Goal: Information Seeking & Learning: Learn about a topic

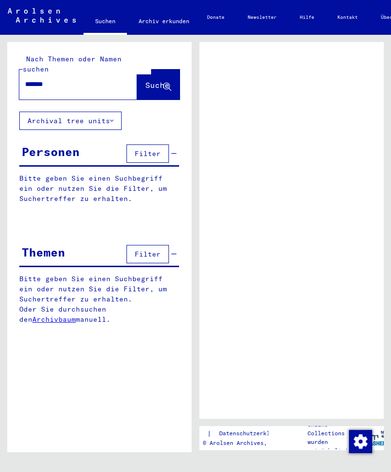
scroll to position [11, 0]
click at [80, 118] on div "Nach Themen oder Namen suchen ******* Suche Archival tree units Personen Filter…" at bounding box center [99, 190] width 184 height 297
click at [100, 111] on button "Archival tree units" at bounding box center [70, 120] width 102 height 18
click at [93, 111] on button "Archival tree units" at bounding box center [70, 120] width 102 height 18
click at [108, 111] on button "Archival tree units" at bounding box center [70, 120] width 102 height 18
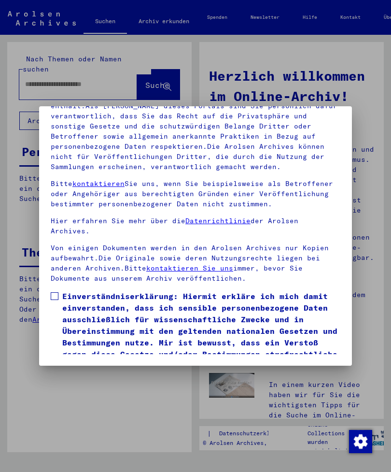
scroll to position [131, 0]
click at [101, 359] on mat-dialog-container "Herzlich Willkommen im Online-Archiv der Arolsen Archives. Unsere Nutzungsbedin…" at bounding box center [195, 235] width 313 height 259
click at [116, 376] on button "Ich stimme zu" at bounding box center [87, 385] width 73 height 18
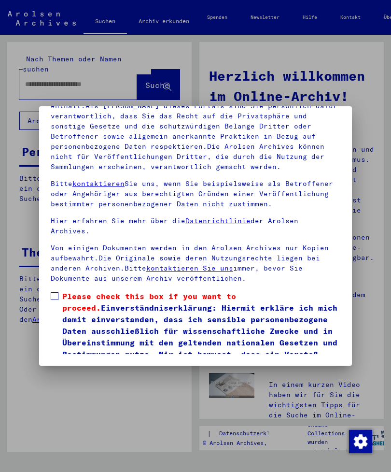
click at [54, 290] on label "Please check this box if you want to proceed. Einverständniserklärung: Hiermit …" at bounding box center [196, 336] width 290 height 93
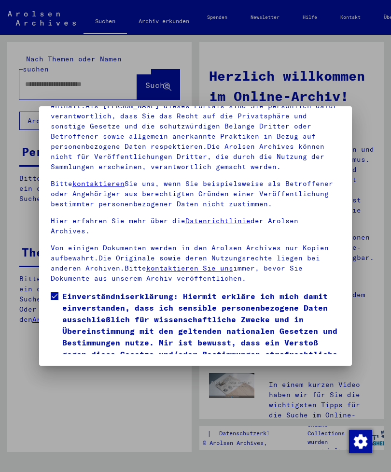
click at [112, 376] on button "Ich stimme zu" at bounding box center [87, 385] width 73 height 18
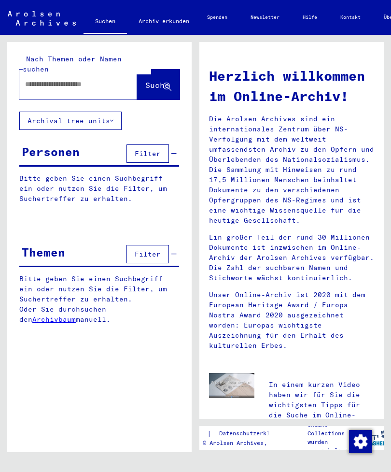
click at [104, 79] on input "text" at bounding box center [66, 84] width 83 height 10
type input "*******"
click at [163, 82] on button "Suche" at bounding box center [158, 84] width 42 height 30
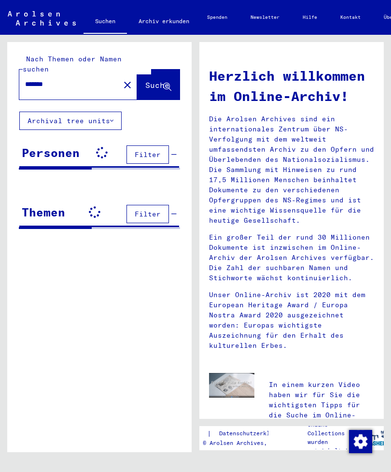
click at [151, 88] on button "Suche" at bounding box center [158, 84] width 42 height 30
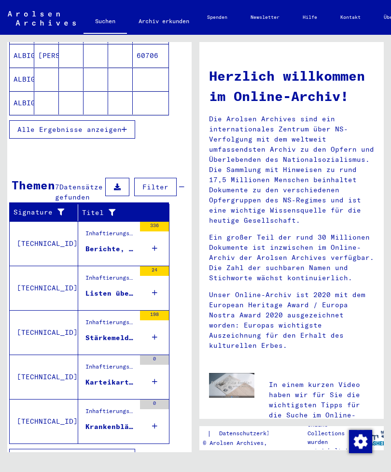
scroll to position [201, 10]
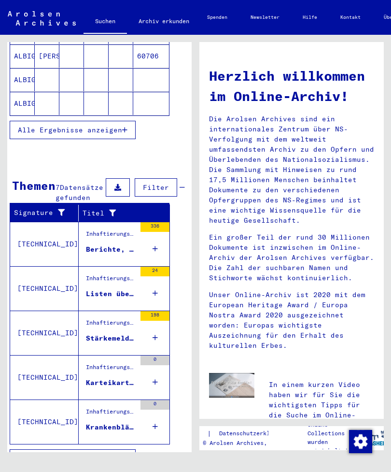
click at [122, 243] on div "Inhaftierungsdokumente > Lager und Ghettos > Konzentrationslager [GEOGRAPHIC_DA…" at bounding box center [111, 236] width 50 height 14
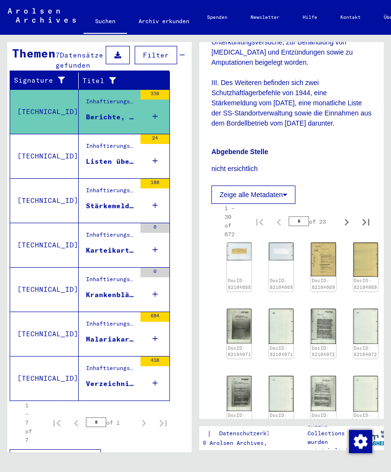
scroll to position [496, 0]
click at [239, 243] on img at bounding box center [239, 252] width 25 height 18
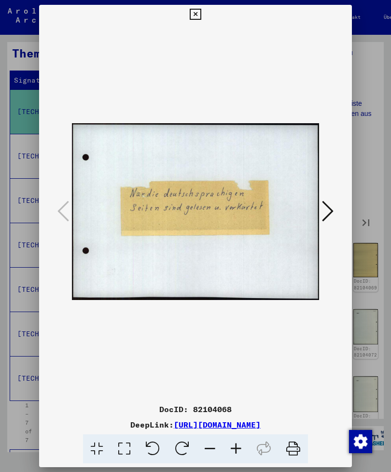
click at [243, 227] on img at bounding box center [195, 211] width 247 height 375
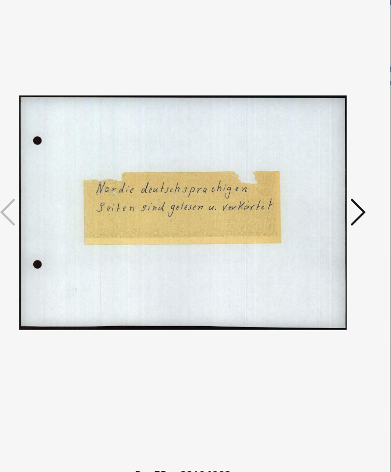
click at [319, 198] on button at bounding box center [327, 212] width 17 height 28
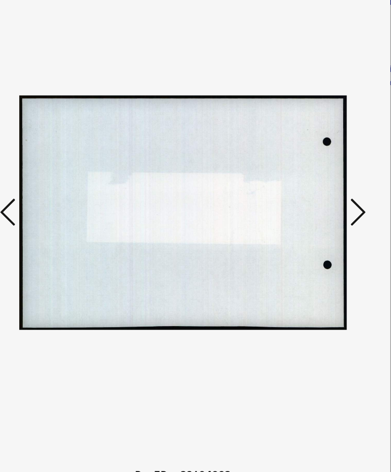
click at [322, 199] on icon at bounding box center [328, 210] width 12 height 23
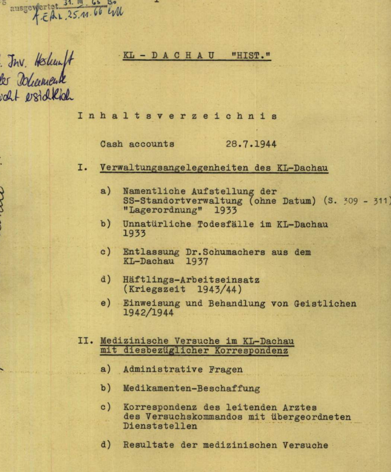
click at [322, 199] on icon at bounding box center [328, 210] width 12 height 23
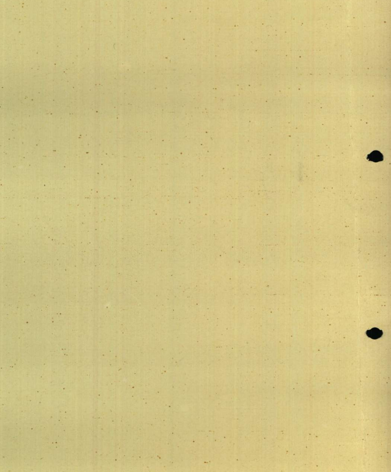
click at [322, 199] on icon at bounding box center [328, 210] width 12 height 23
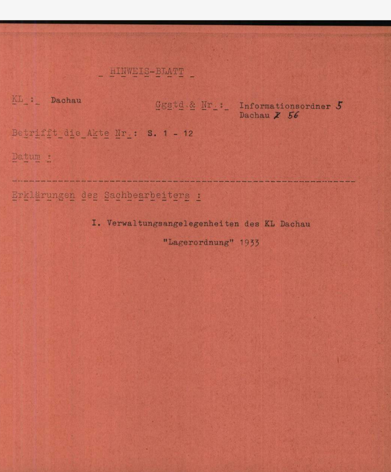
click at [322, 199] on icon at bounding box center [328, 210] width 12 height 23
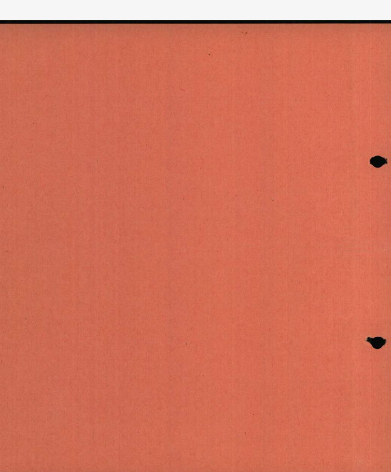
click at [322, 199] on icon at bounding box center [328, 210] width 12 height 23
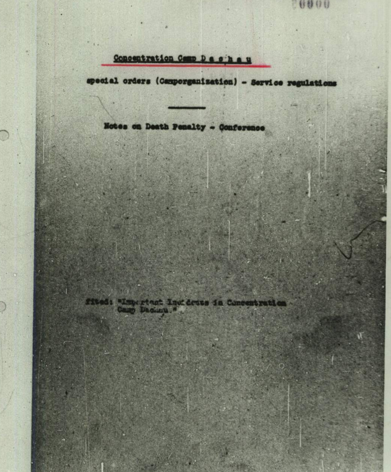
click at [322, 199] on icon at bounding box center [328, 210] width 12 height 23
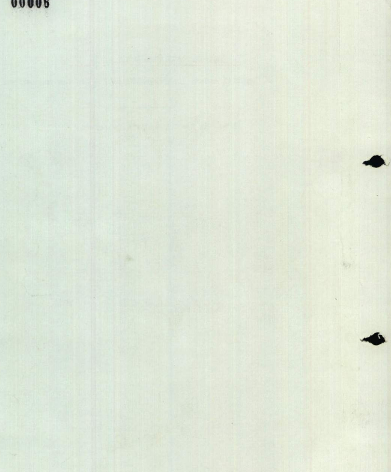
click at [322, 199] on icon at bounding box center [328, 210] width 12 height 23
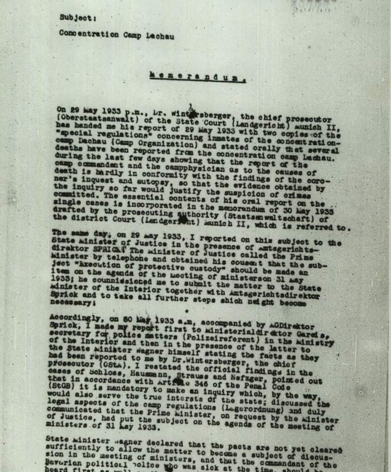
click at [322, 199] on icon at bounding box center [328, 210] width 12 height 23
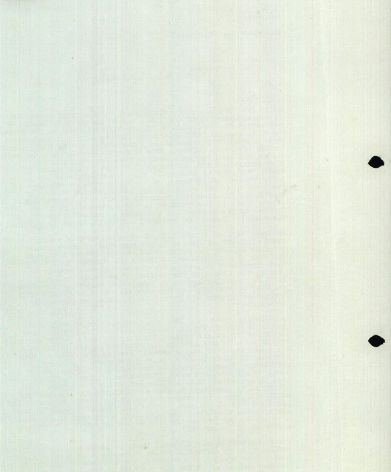
click at [322, 199] on icon at bounding box center [328, 210] width 12 height 23
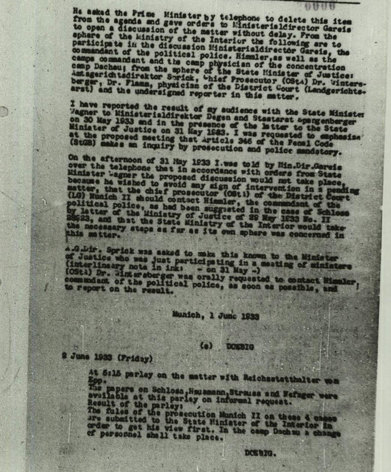
click at [322, 199] on icon at bounding box center [328, 210] width 12 height 23
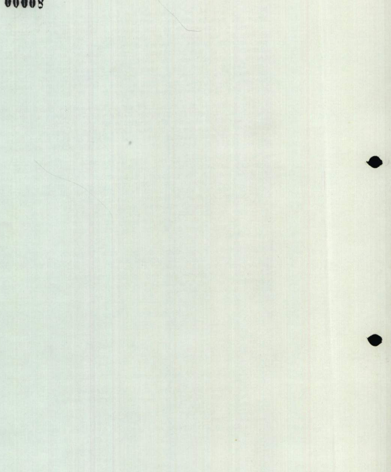
click at [322, 199] on icon at bounding box center [328, 210] width 12 height 23
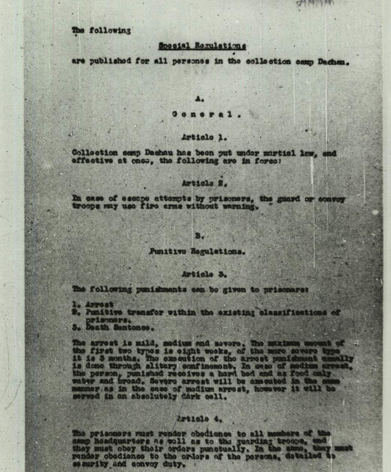
click at [322, 199] on icon at bounding box center [328, 210] width 12 height 23
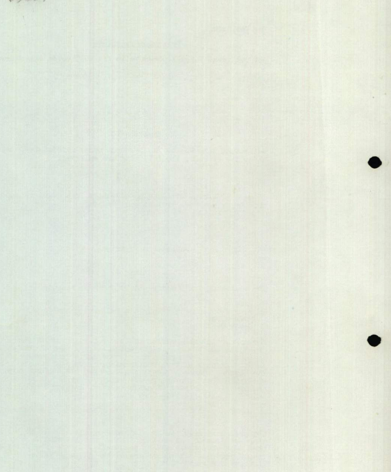
click at [322, 199] on icon at bounding box center [328, 210] width 12 height 23
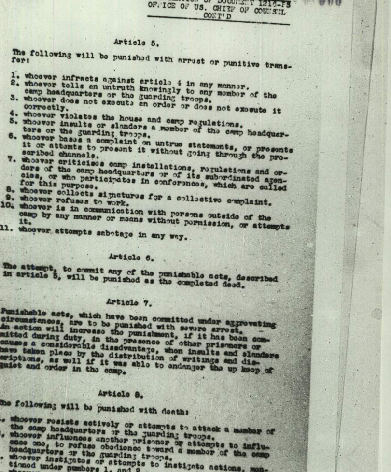
click at [322, 199] on icon at bounding box center [328, 210] width 12 height 23
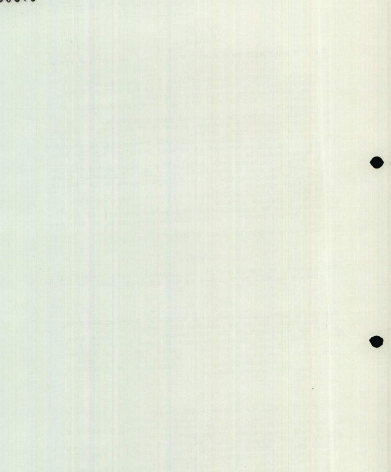
click at [322, 199] on icon at bounding box center [328, 210] width 12 height 23
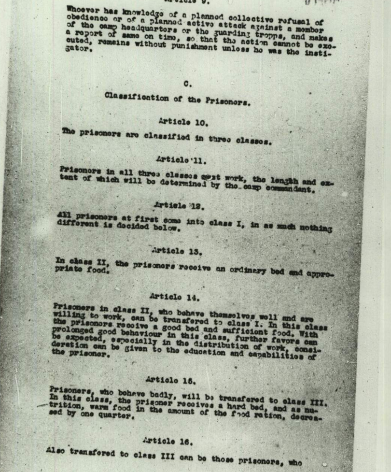
click at [322, 199] on icon at bounding box center [328, 210] width 12 height 23
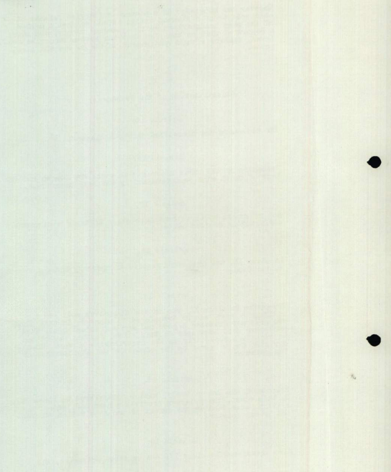
click at [319, 198] on button at bounding box center [327, 212] width 17 height 28
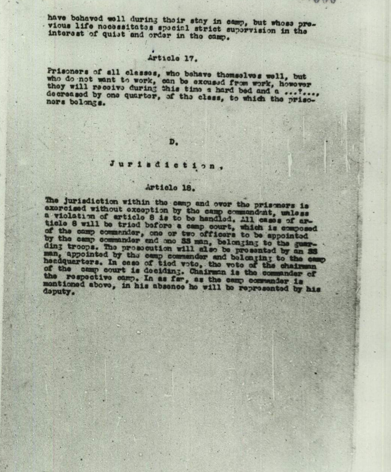
click at [322, 199] on icon at bounding box center [328, 210] width 12 height 23
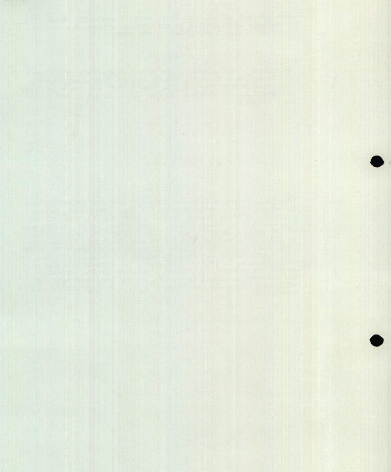
click at [322, 199] on icon at bounding box center [328, 210] width 12 height 23
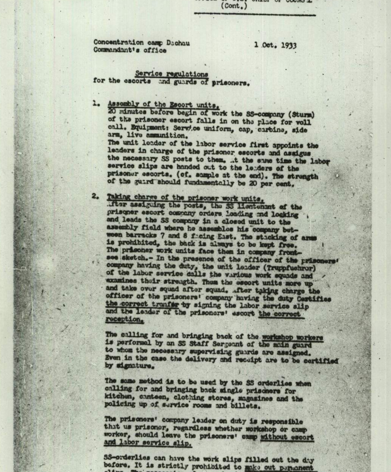
click at [322, 199] on icon at bounding box center [328, 210] width 12 height 23
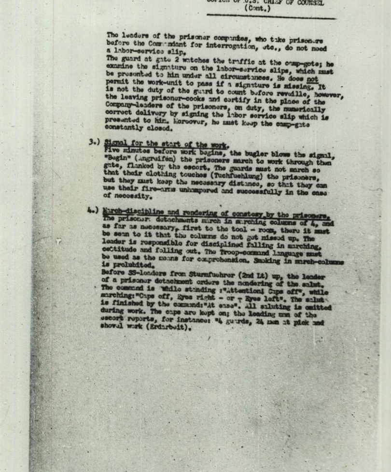
click at [322, 199] on icon at bounding box center [328, 210] width 12 height 23
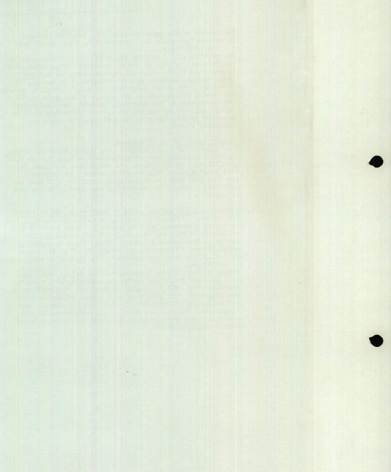
click at [322, 199] on icon at bounding box center [328, 210] width 12 height 23
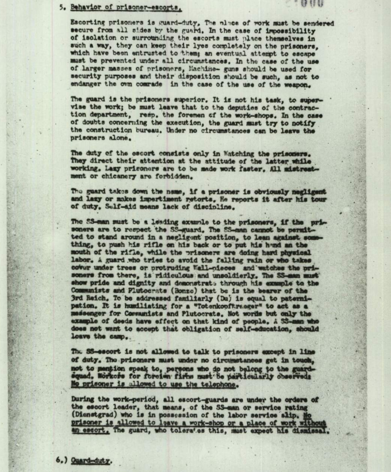
click at [322, 199] on icon at bounding box center [328, 210] width 12 height 23
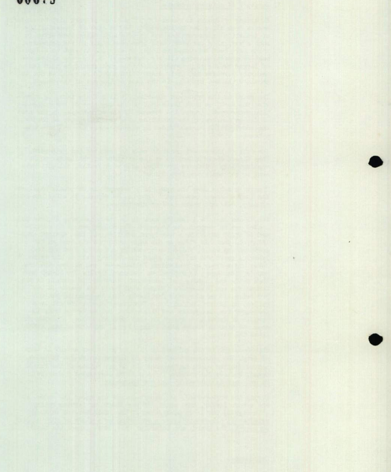
click at [322, 199] on icon at bounding box center [328, 210] width 12 height 23
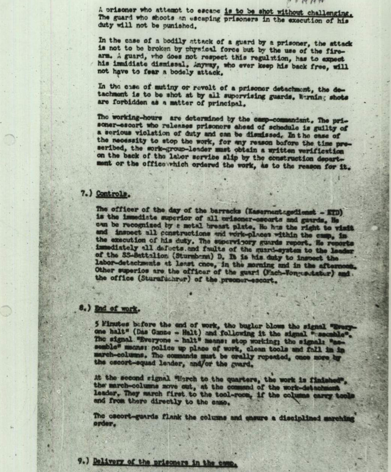
click at [322, 199] on icon at bounding box center [328, 210] width 12 height 23
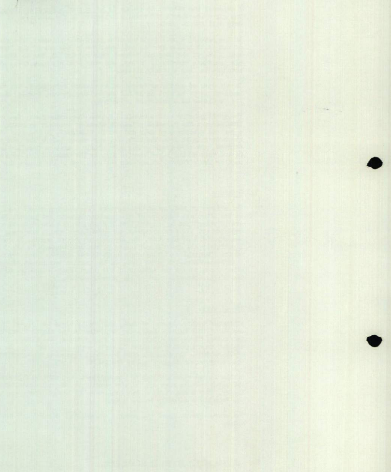
click at [322, 199] on icon at bounding box center [328, 210] width 12 height 23
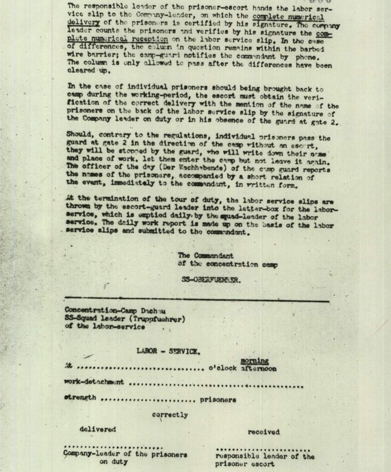
click at [322, 199] on icon at bounding box center [328, 210] width 12 height 23
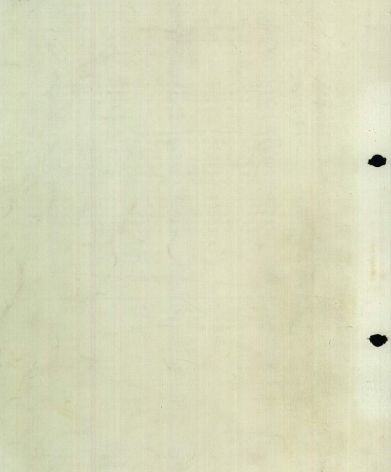
click at [322, 199] on icon at bounding box center [328, 210] width 12 height 23
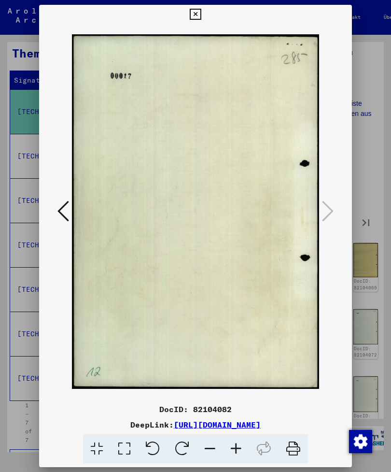
click at [201, 12] on icon at bounding box center [195, 15] width 11 height 12
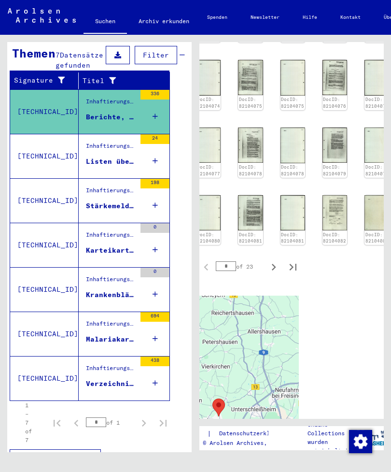
scroll to position [796, 68]
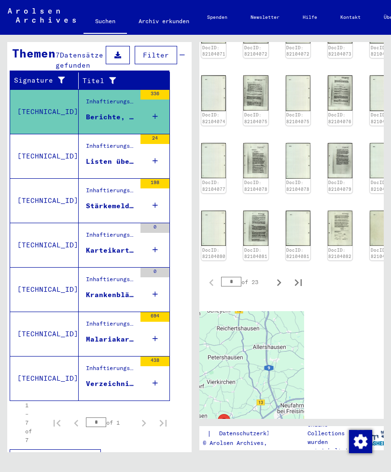
click at [106, 182] on button "Alle Ergebnisse anzeigen" at bounding box center [73, 174] width 126 height 18
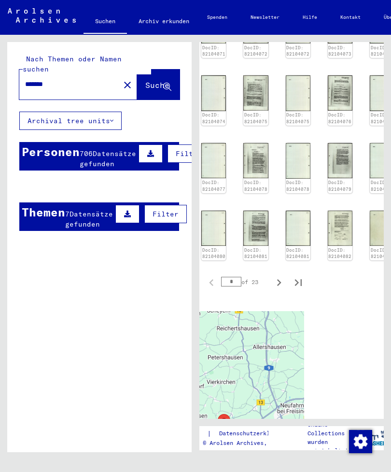
scroll to position [0, 0]
click at [88, 208] on mat-cell at bounding box center [81, 210] width 25 height 24
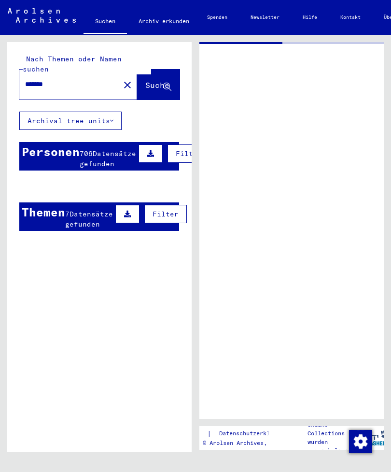
click at [100, 225] on mat-cell at bounding box center [106, 234] width 25 height 24
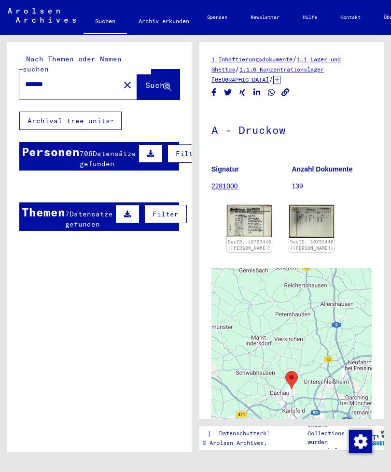
click at [251, 225] on img at bounding box center [249, 221] width 45 height 32
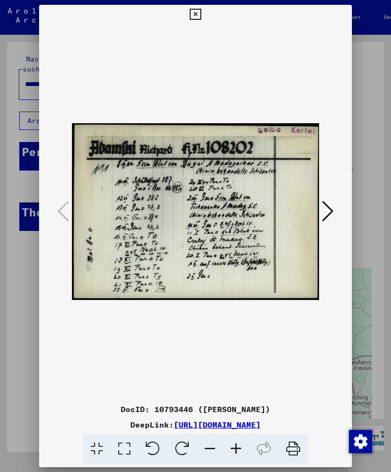
click at [319, 205] on button at bounding box center [327, 212] width 17 height 28
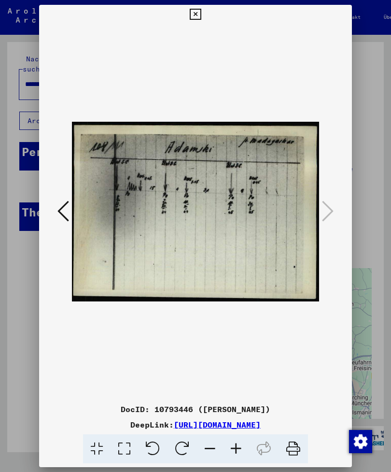
click at [204, 18] on button at bounding box center [195, 14] width 17 height 19
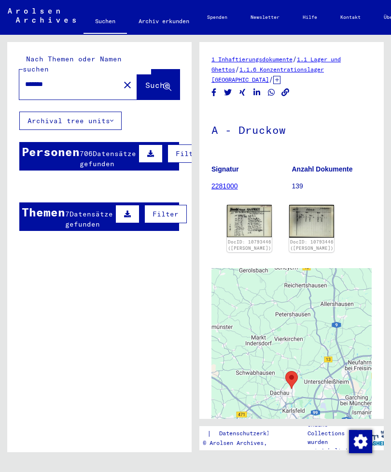
click at [154, 84] on button "Suche" at bounding box center [158, 84] width 42 height 30
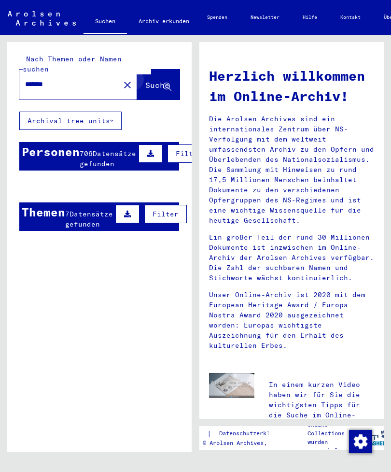
click at [167, 83] on icon at bounding box center [167, 87] width 8 height 8
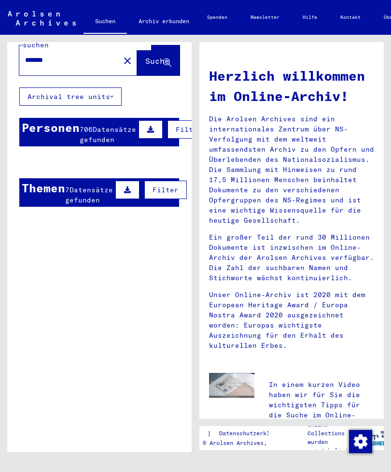
scroll to position [23, 0]
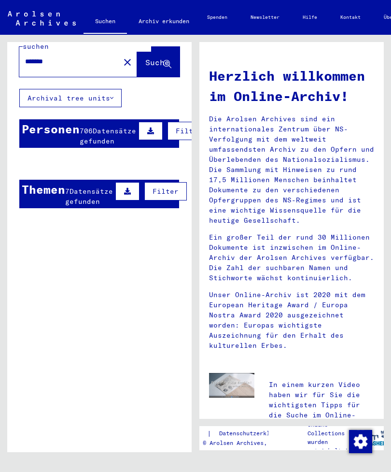
click at [169, 187] on span "Filter" at bounding box center [166, 191] width 26 height 9
